Goal: Task Accomplishment & Management: Complete application form

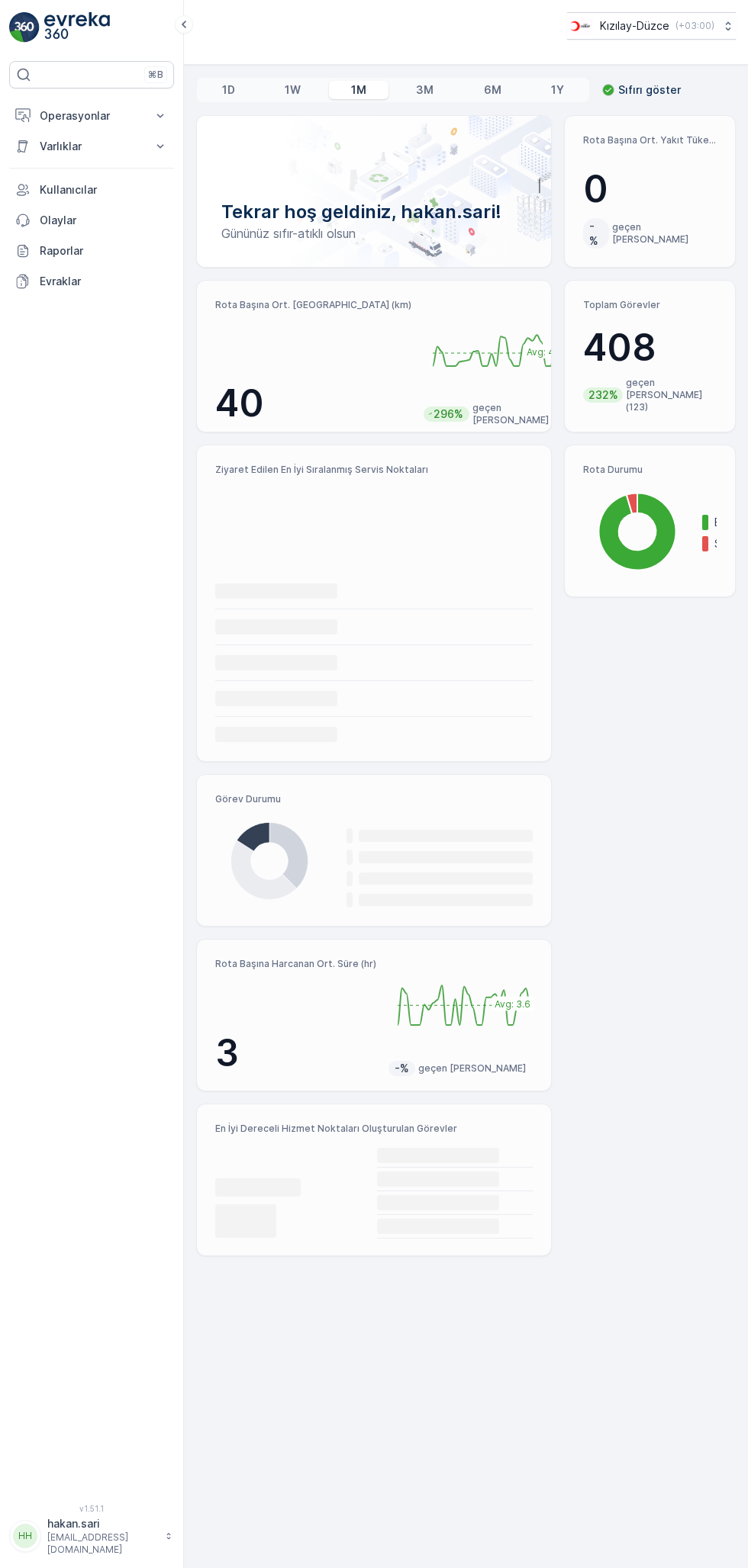
click at [107, 119] on p "Operasyonlar" at bounding box center [91, 115] width 103 height 15
click at [82, 208] on link "Kokpit" at bounding box center [103, 206] width 141 height 21
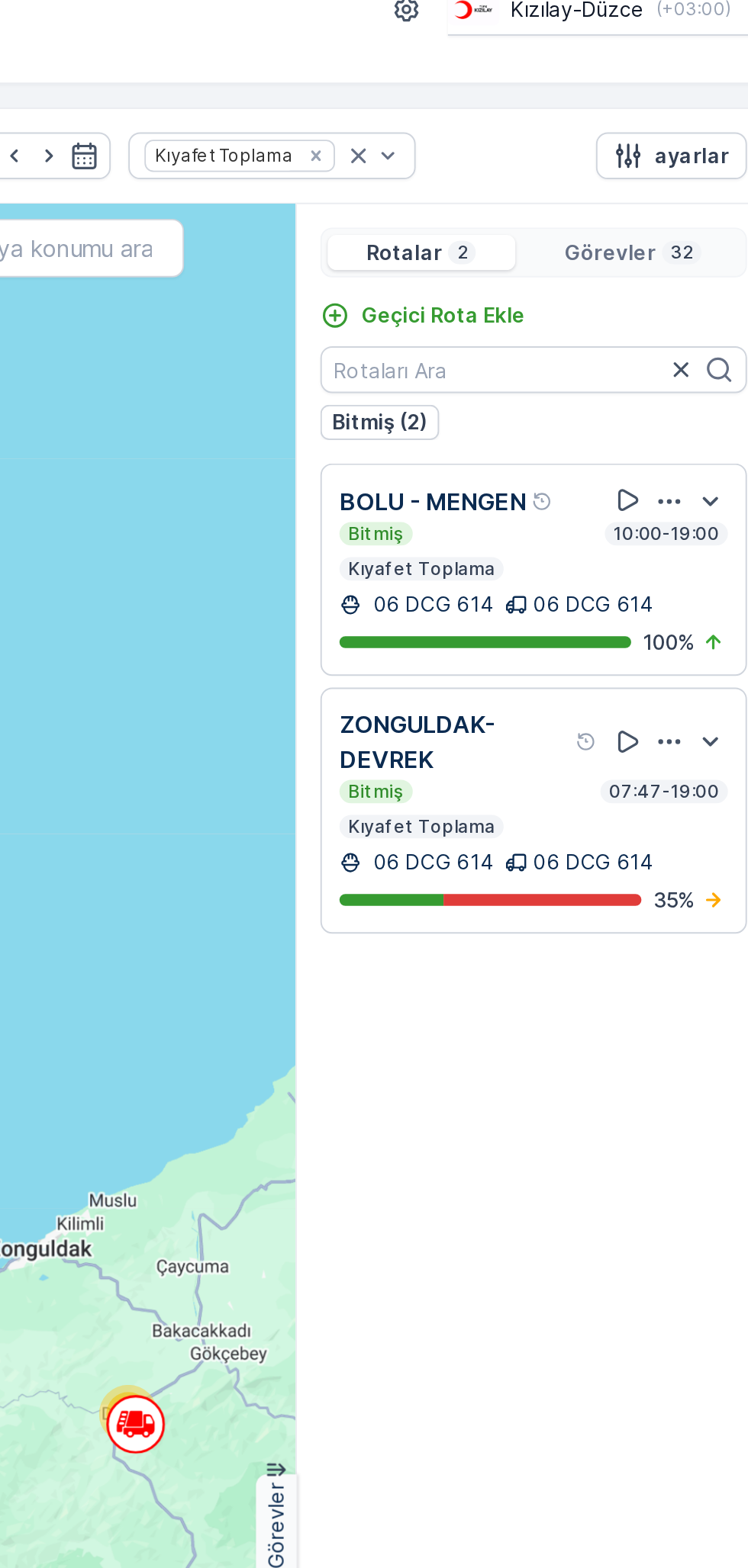
click at [578, 180] on p "Geçici Rota Ekle" at bounding box center [565, 185] width 86 height 15
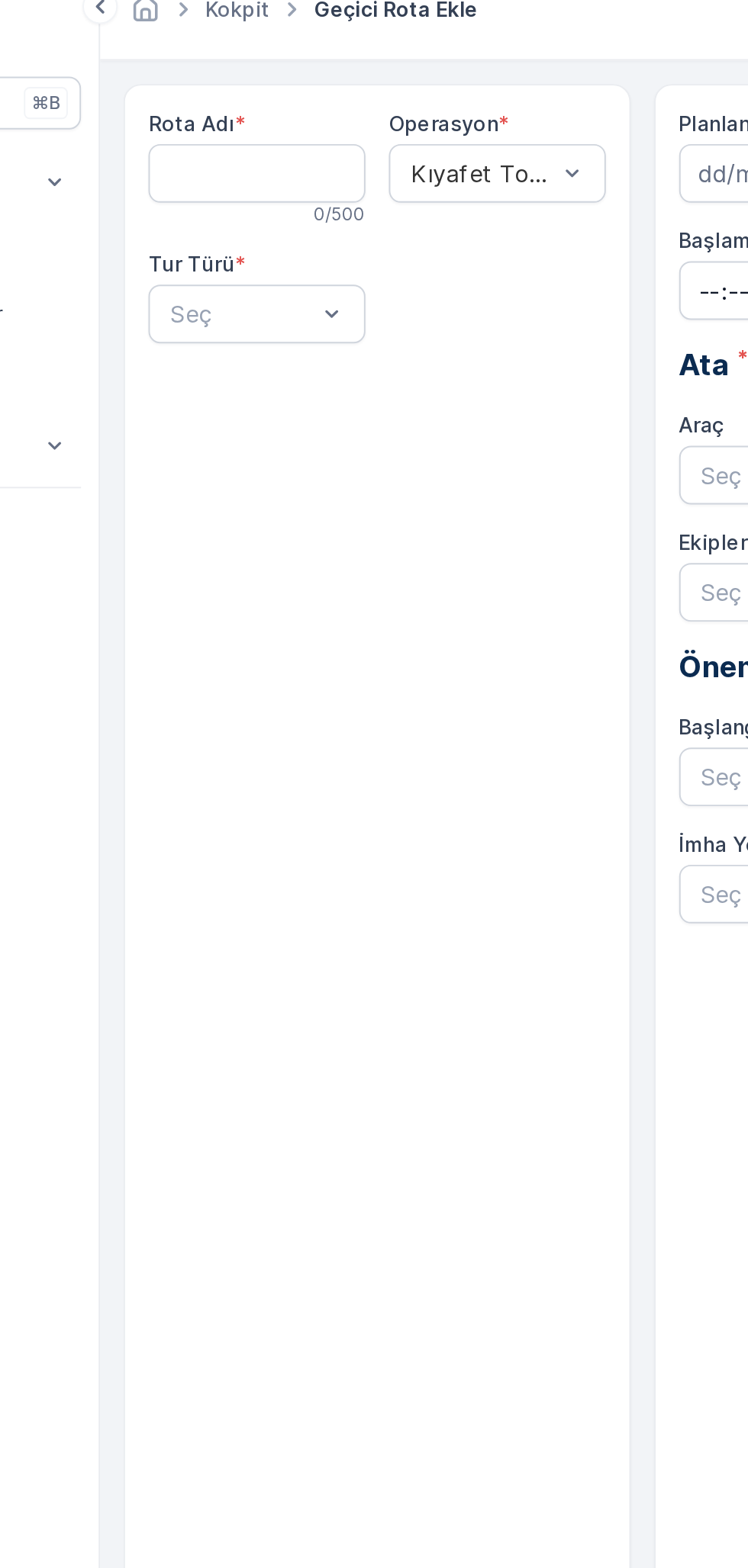
click at [279, 107] on Adı "Rota Adı" at bounding box center [266, 111] width 113 height 31
type Adı "[PERSON_NAME]"
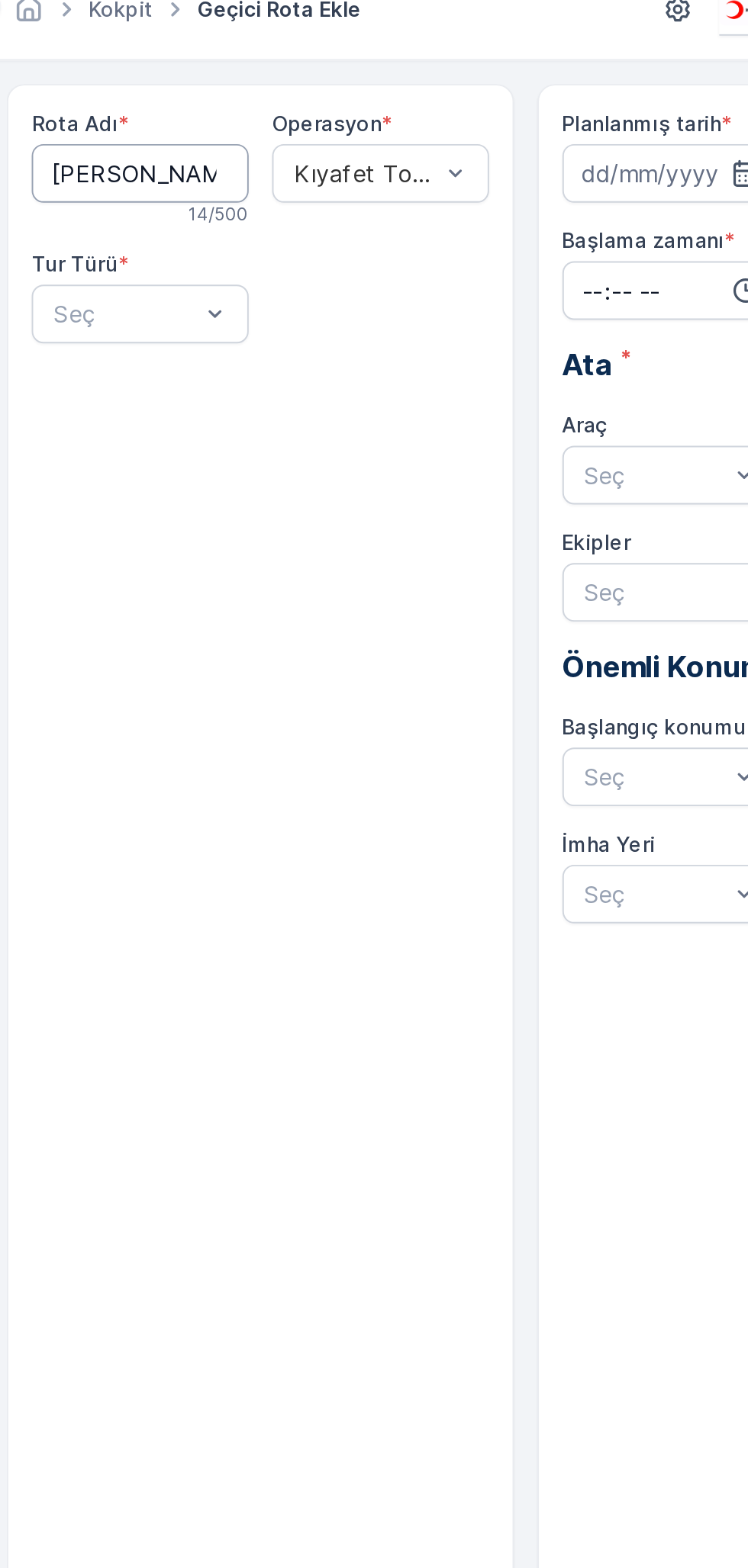
click at [296, 108] on Adı "[PERSON_NAME]" at bounding box center [266, 111] width 113 height 31
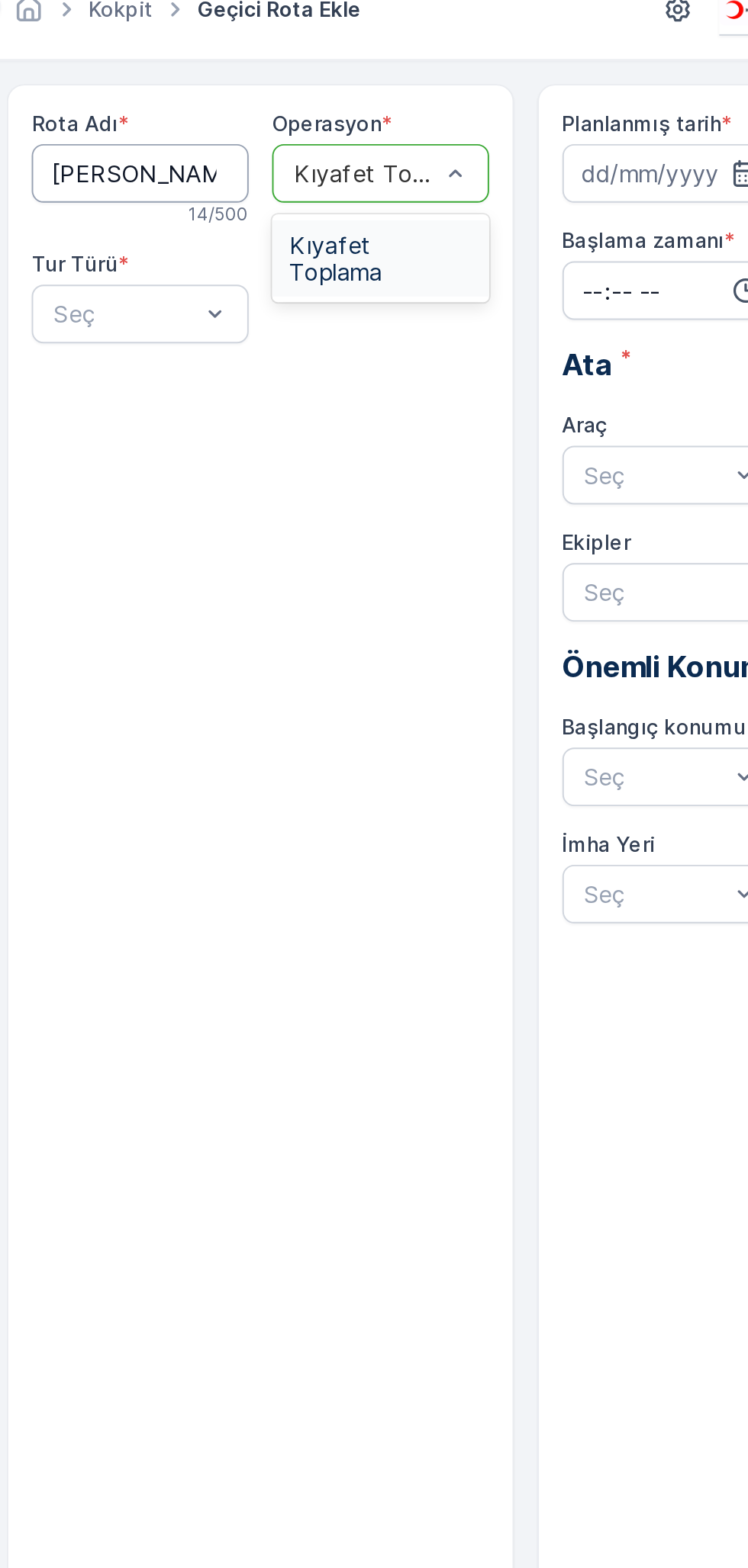
click at [398, 147] on span "Kıyafet Toplama" at bounding box center [390, 156] width 95 height 27
click at [393, 145] on span "Kıyafet Toplama" at bounding box center [390, 156] width 95 height 27
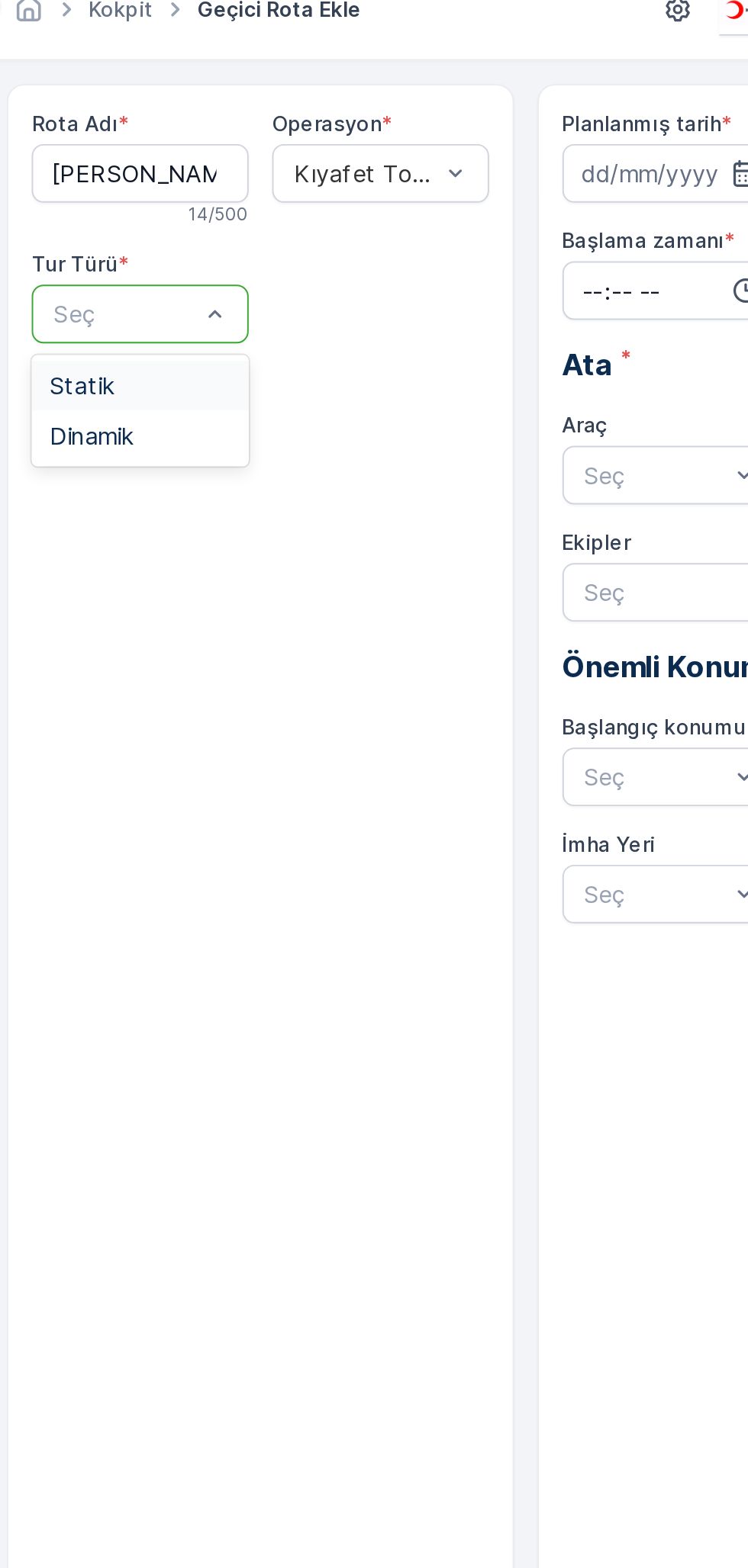
click at [262, 212] on div "Statik" at bounding box center [266, 222] width 113 height 26
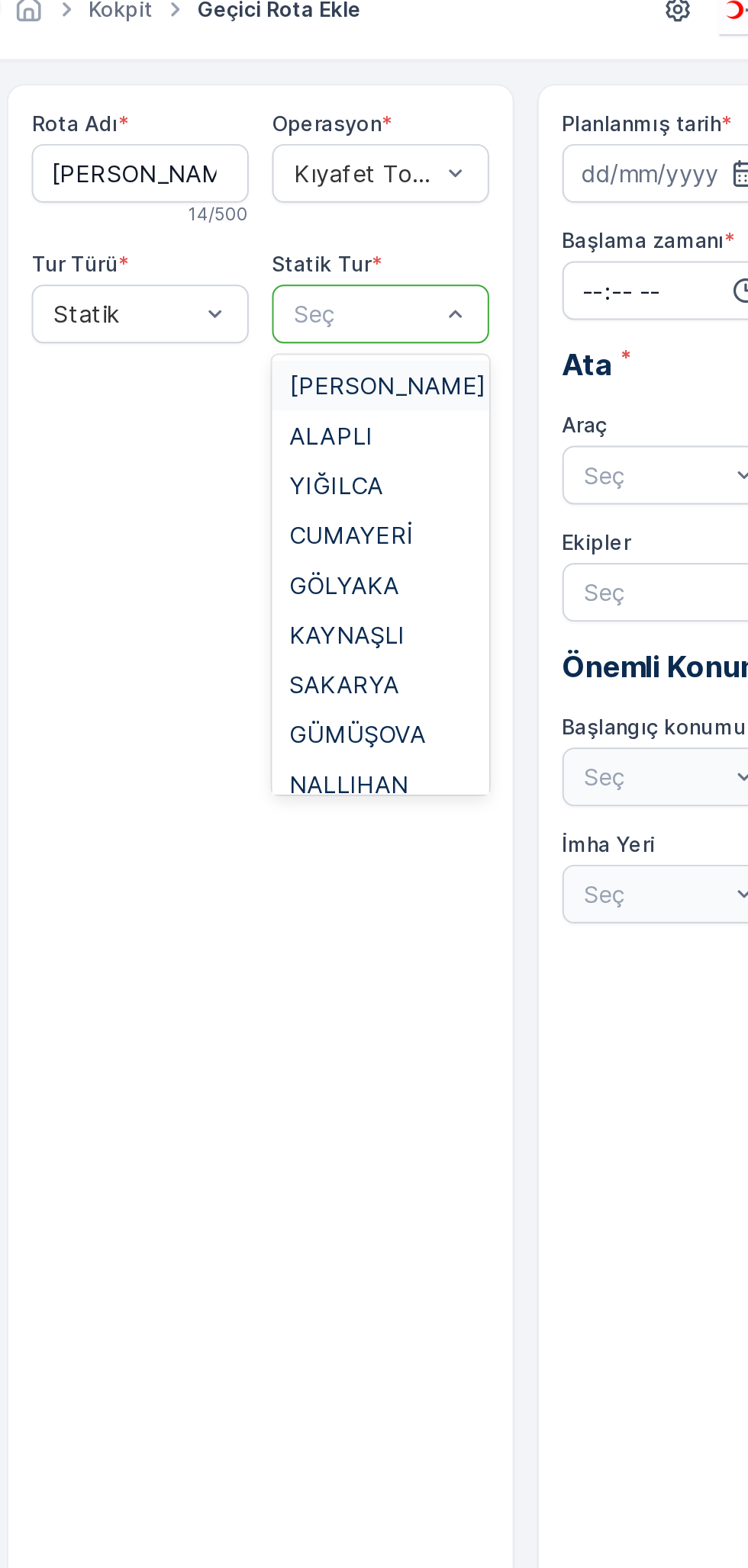
click at [382, 228] on span "[PERSON_NAME]" at bounding box center [394, 221] width 103 height 14
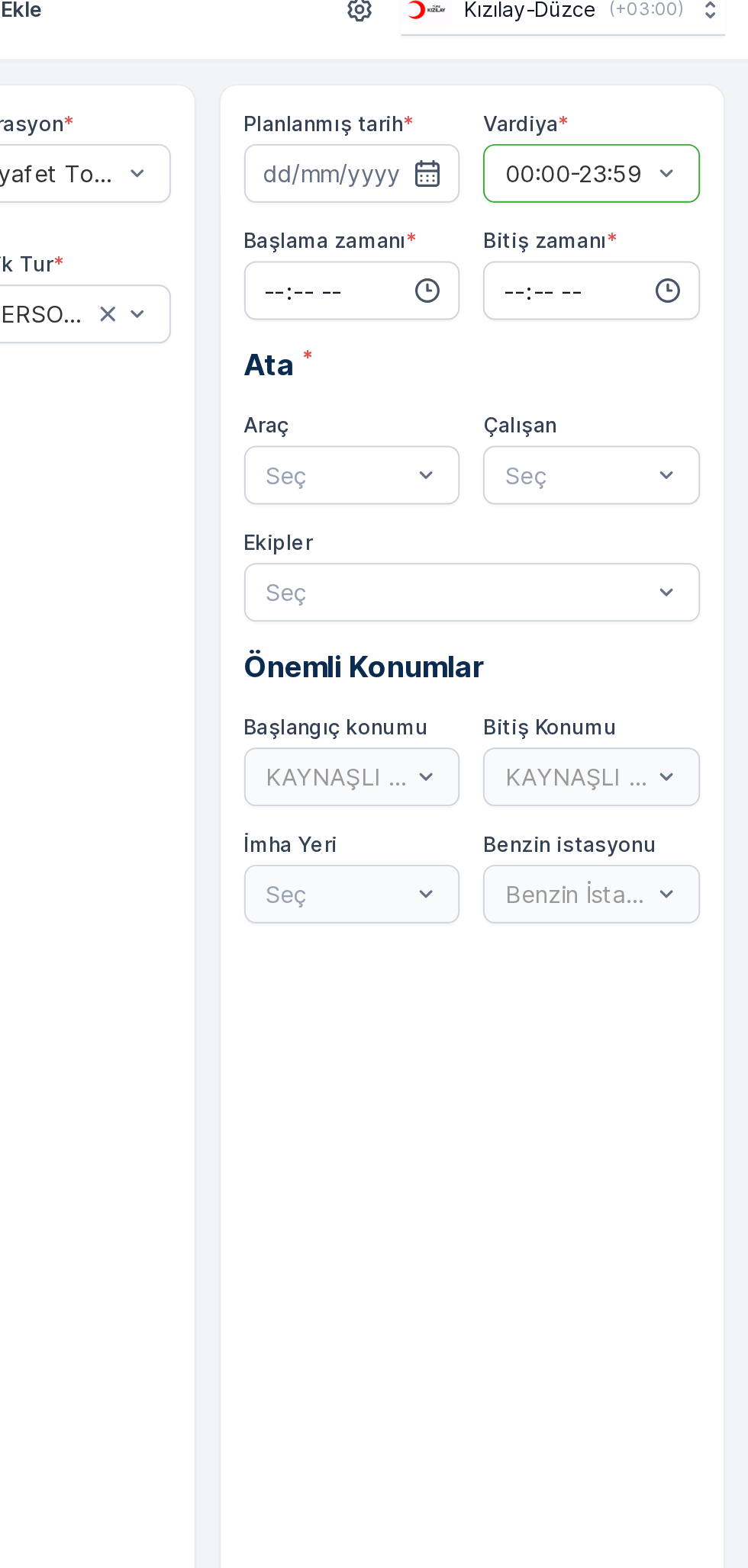
click at [586, 111] on icon "button" at bounding box center [581, 111] width 13 height 14
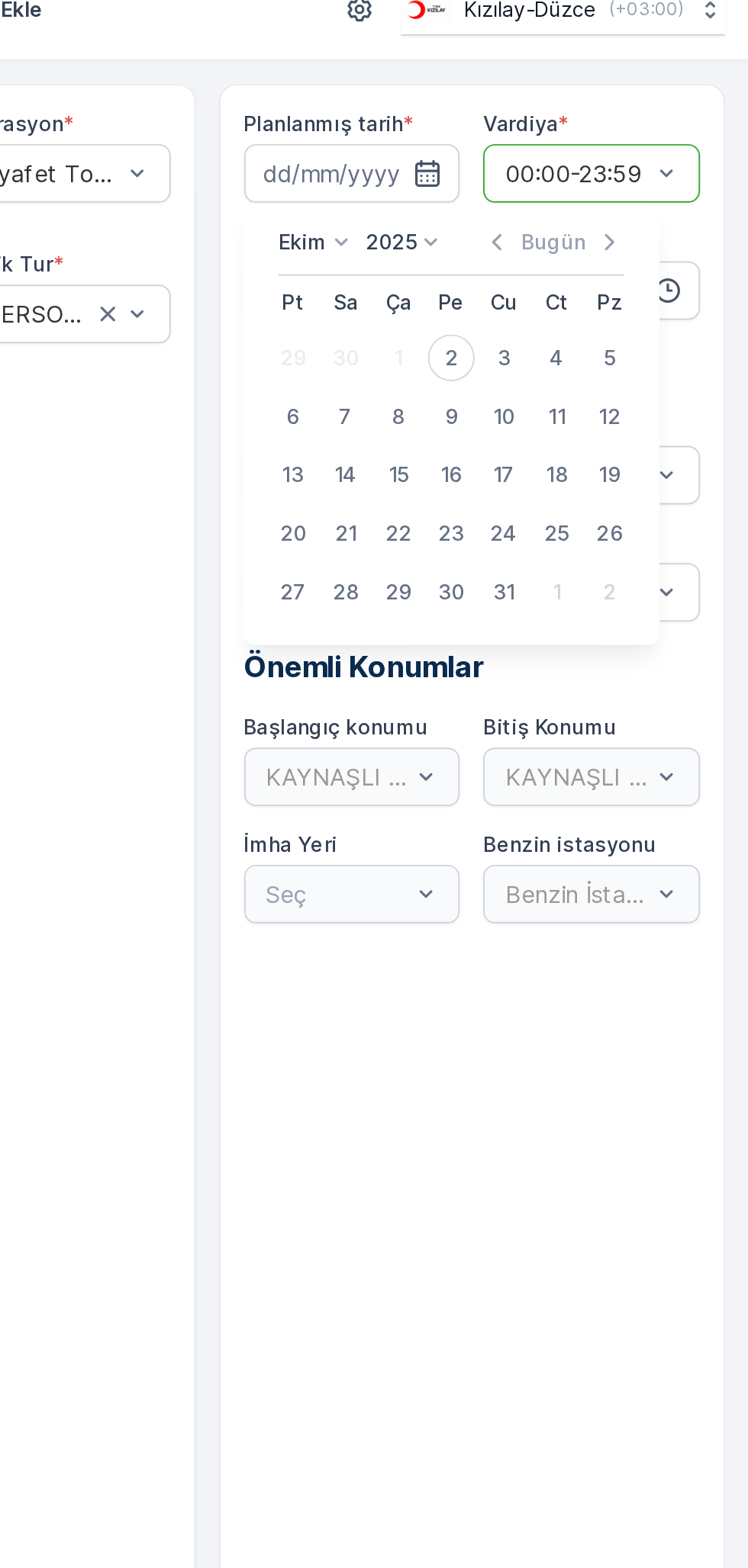
click at [620, 207] on div "3" at bounding box center [620, 208] width 24 height 24
type input "[DATE]"
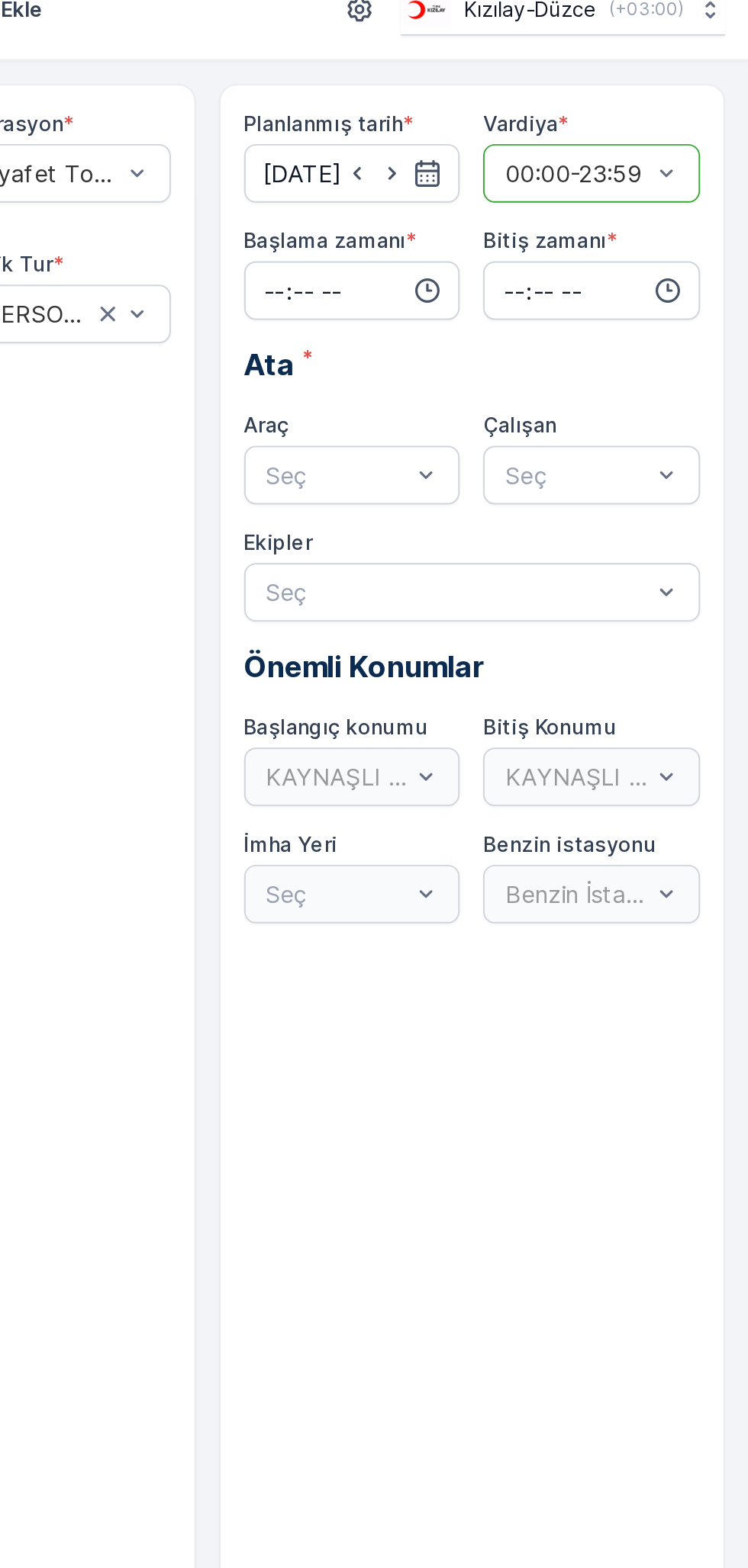
click at [538, 178] on input "time" at bounding box center [542, 173] width 113 height 31
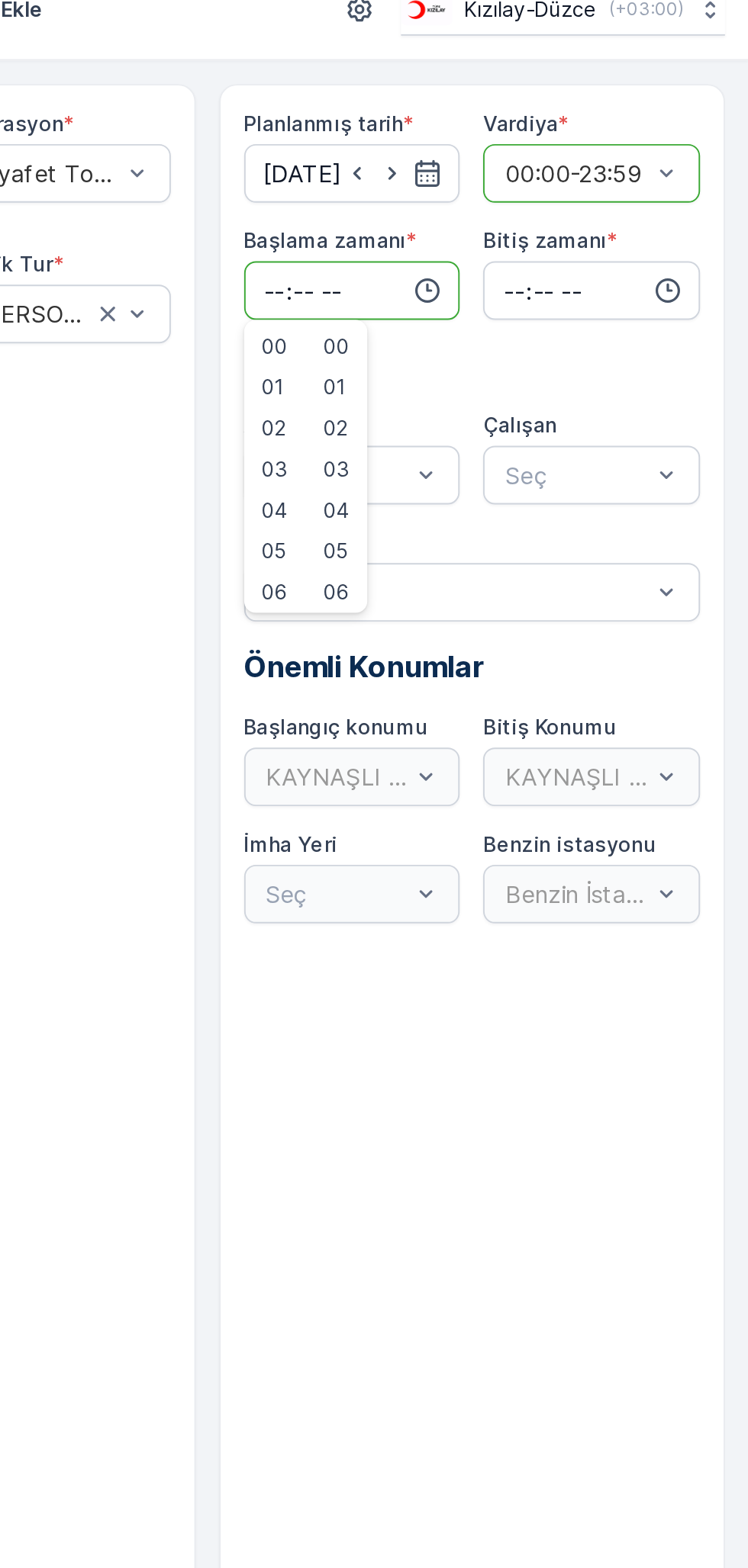
type input "07:00"
click at [624, 170] on input "time" at bounding box center [666, 173] width 113 height 31
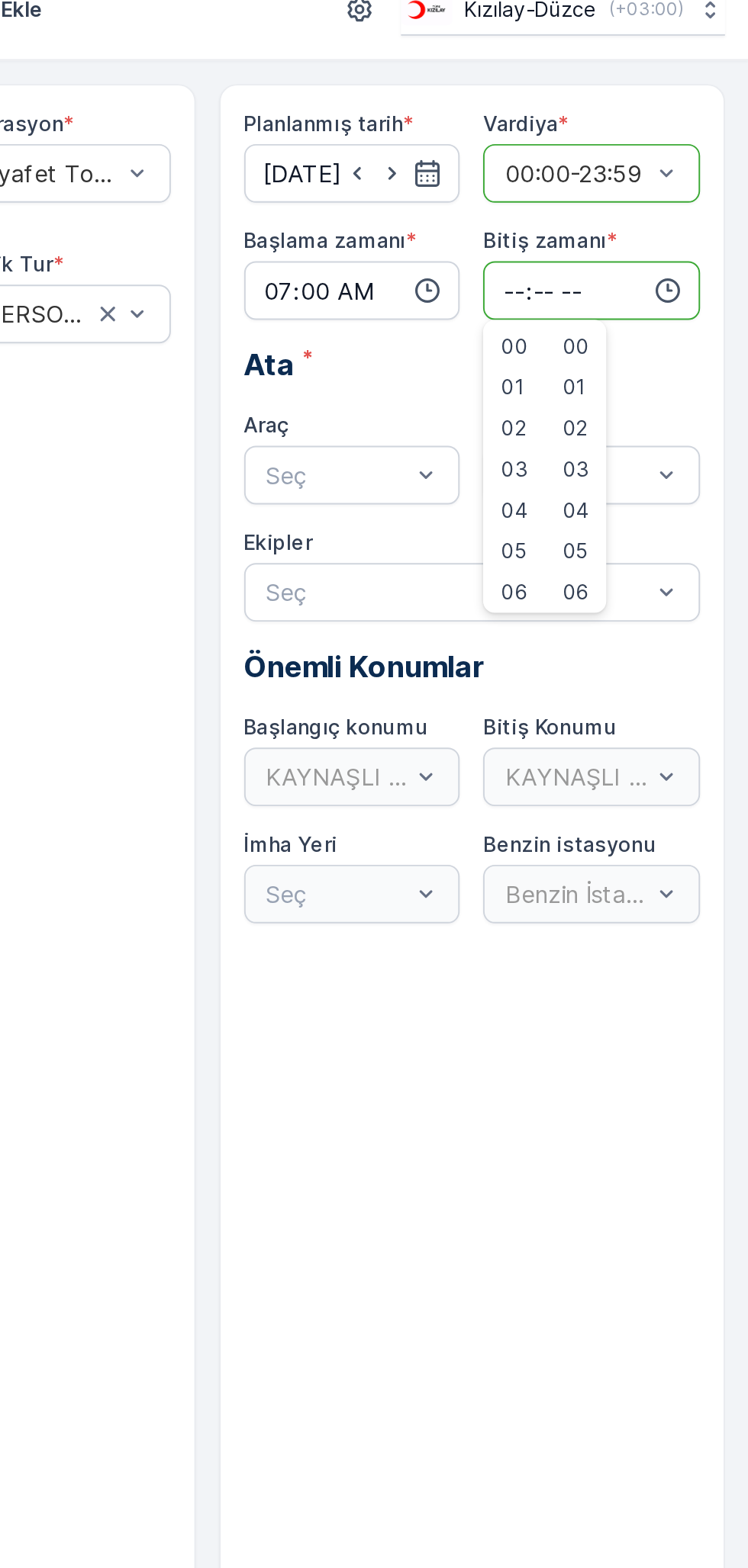
type input "19:00"
click at [641, 167] on input "19:00" at bounding box center [666, 173] width 113 height 31
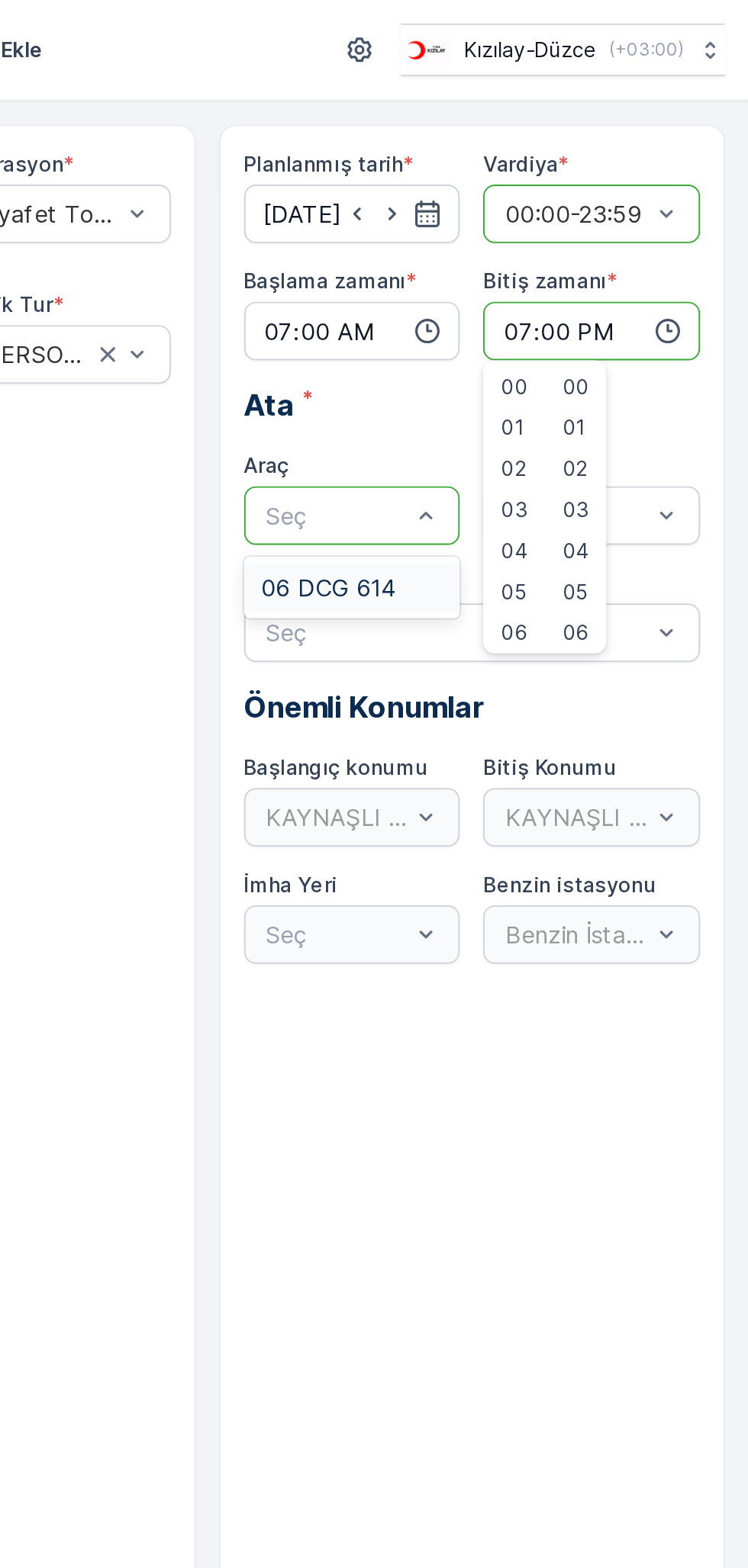
click at [544, 305] on span "06 DCG 614" at bounding box center [529, 305] width 70 height 14
click at [540, 178] on input "07:00" at bounding box center [542, 173] width 113 height 31
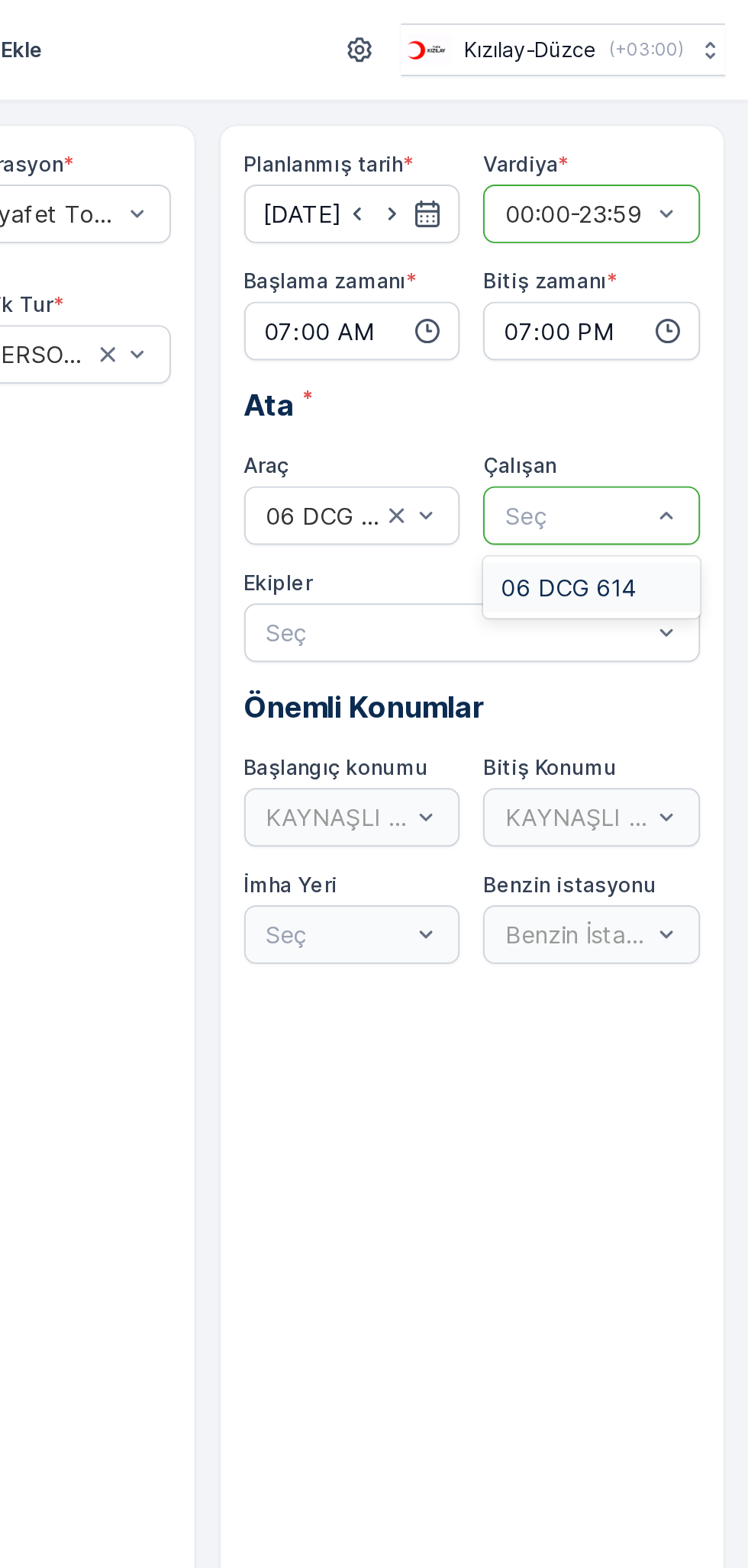
click at [657, 302] on span "06 DCG 614" at bounding box center [653, 305] width 70 height 14
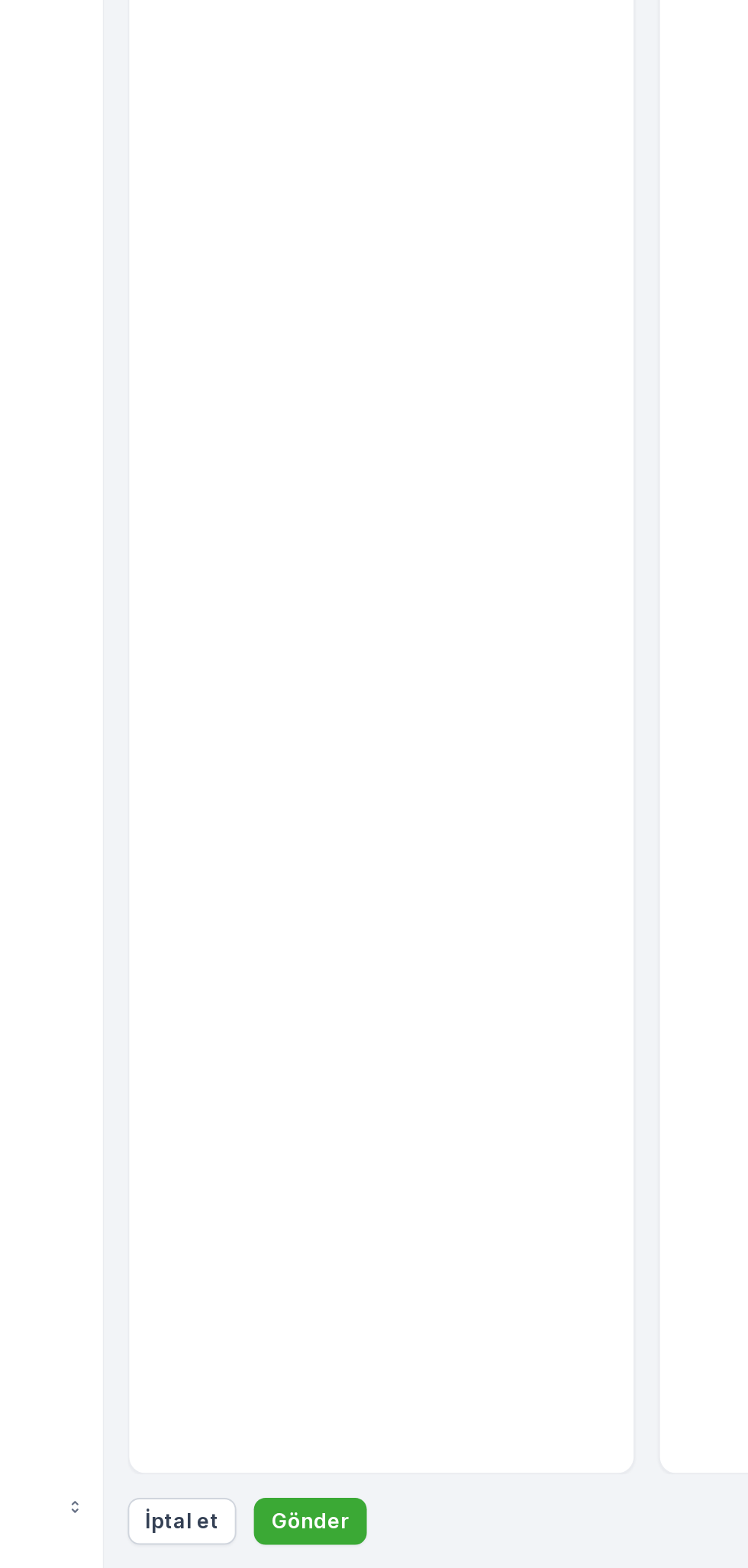
click at [300, 1541] on p "Gönder" at bounding box center [291, 1543] width 40 height 15
